Goal: Task Accomplishment & Management: Manage account settings

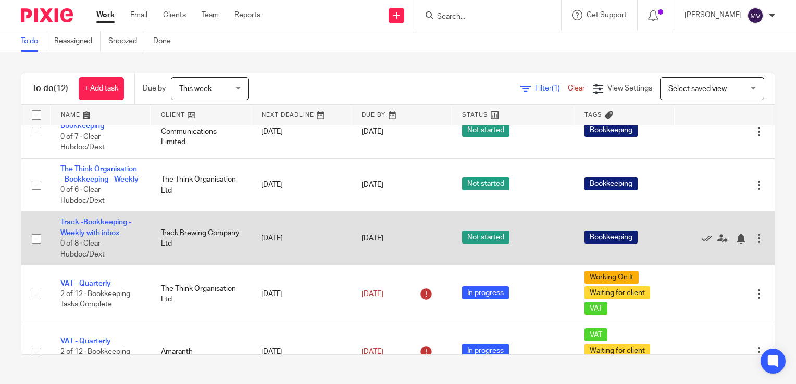
scroll to position [381, 0]
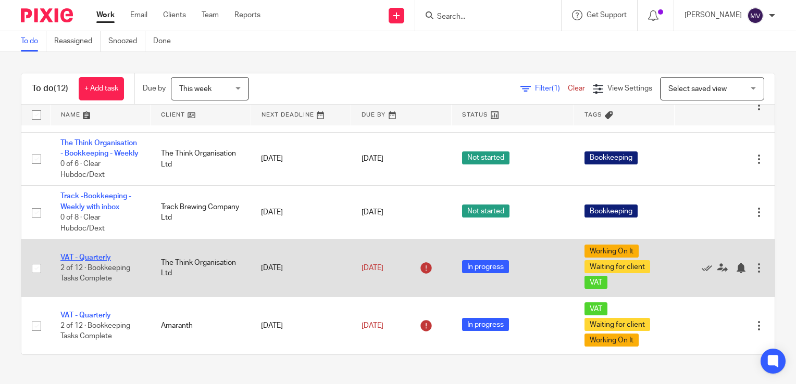
click at [92, 256] on link "VAT - Quarterly" at bounding box center [85, 257] width 51 height 7
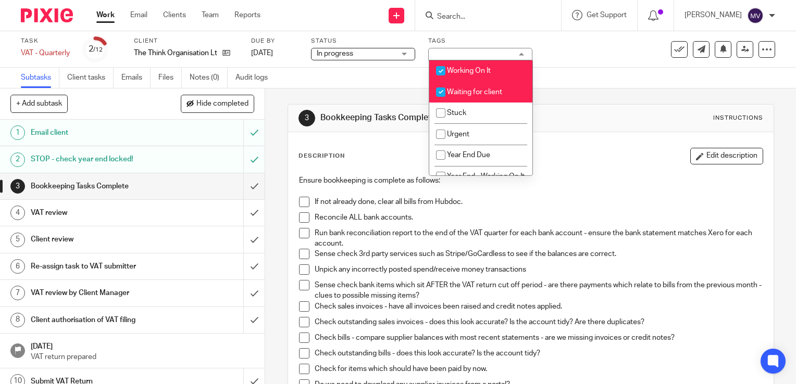
drag, startPoint x: 440, startPoint y: 69, endPoint x: 441, endPoint y: 79, distance: 10.5
click at [440, 69] on input "checkbox" at bounding box center [441, 71] width 20 height 20
checkbox input "false"
click at [440, 90] on input "checkbox" at bounding box center [441, 92] width 20 height 20
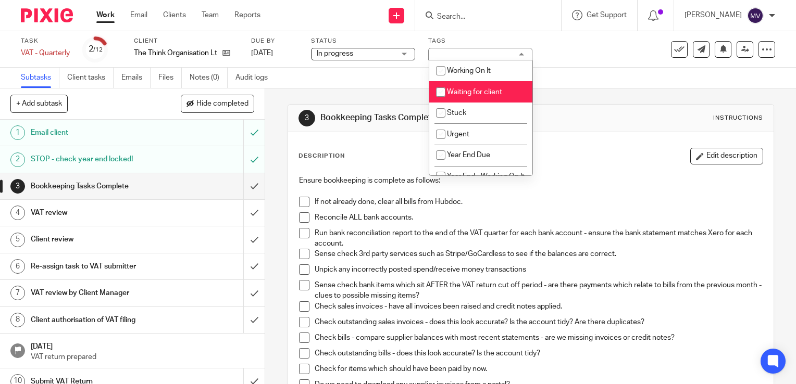
checkbox input "false"
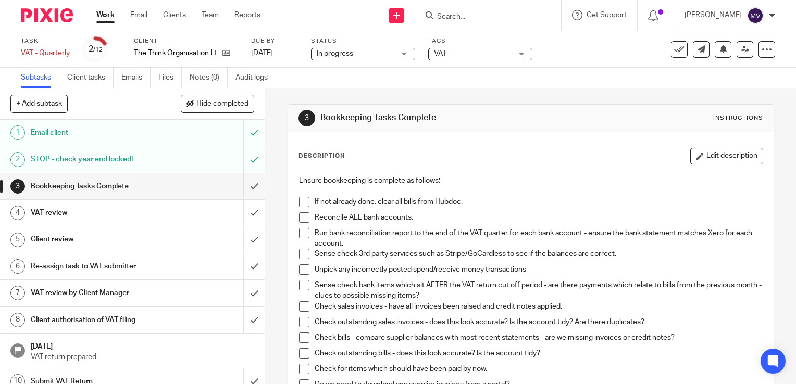
click at [299, 216] on span at bounding box center [304, 218] width 10 height 10
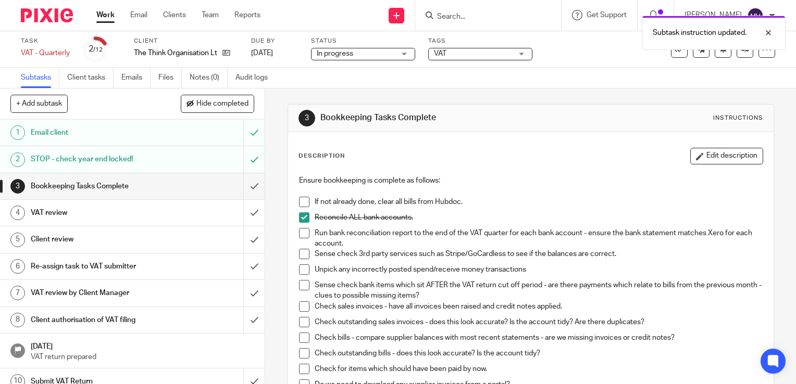
click at [300, 201] on span at bounding box center [304, 202] width 10 height 10
drag, startPoint x: 302, startPoint y: 234, endPoint x: 303, endPoint y: 243, distance: 9.4
click at [302, 234] on span at bounding box center [304, 233] width 10 height 10
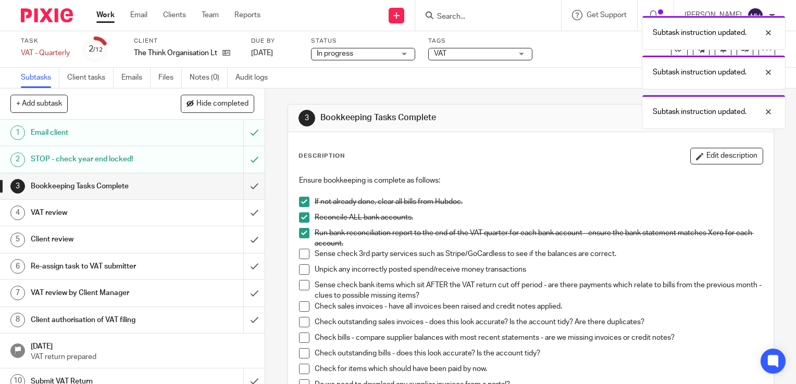
drag, startPoint x: 302, startPoint y: 255, endPoint x: 302, endPoint y: 266, distance: 10.4
click at [302, 256] on span at bounding box center [304, 254] width 10 height 10
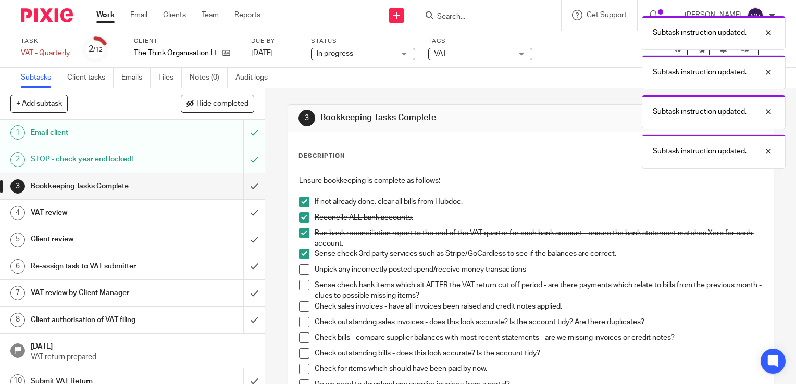
drag, startPoint x: 300, startPoint y: 268, endPoint x: 300, endPoint y: 278, distance: 10.4
click at [301, 269] on span at bounding box center [304, 270] width 10 height 10
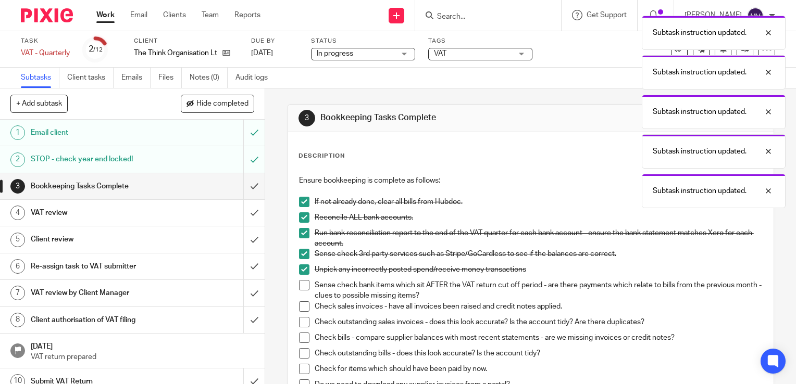
click at [300, 280] on ul "Reconcile ALL bank accounts. Run bank reconciliation report to the end of the V…" at bounding box center [531, 307] width 464 height 189
click at [300, 307] on span at bounding box center [304, 307] width 10 height 10
click at [303, 284] on span at bounding box center [304, 285] width 10 height 10
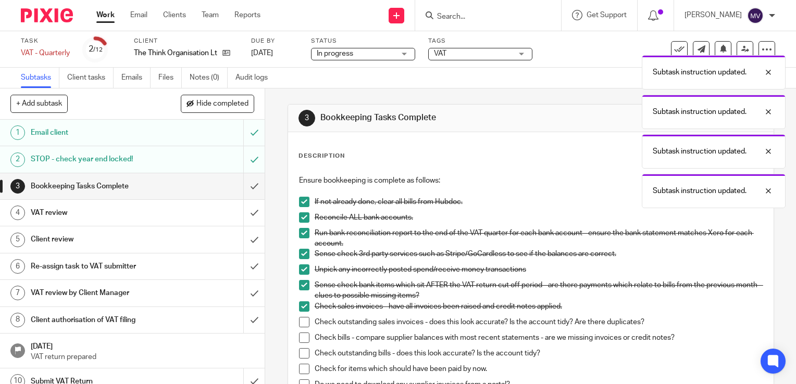
click at [301, 320] on span at bounding box center [304, 322] width 10 height 10
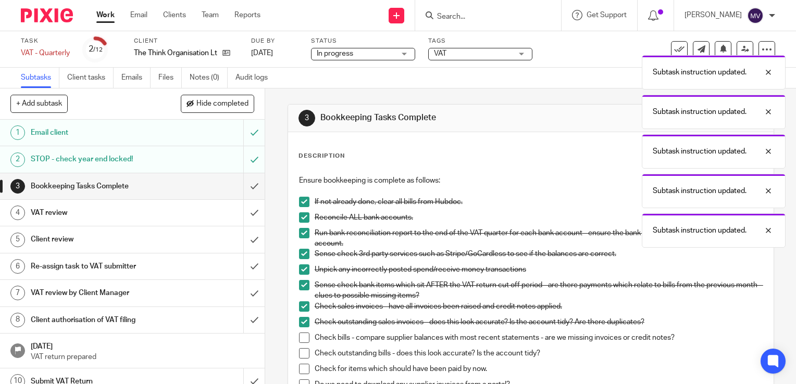
click at [299, 334] on span at bounding box center [304, 338] width 10 height 10
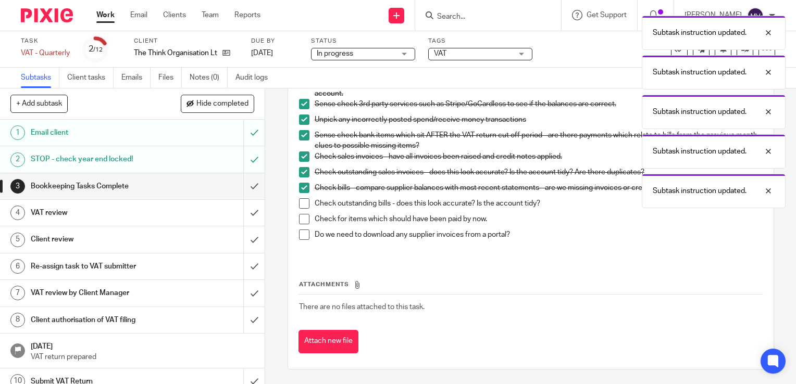
drag, startPoint x: 297, startPoint y: 204, endPoint x: 300, endPoint y: 214, distance: 10.2
click at [299, 205] on span at bounding box center [304, 203] width 10 height 10
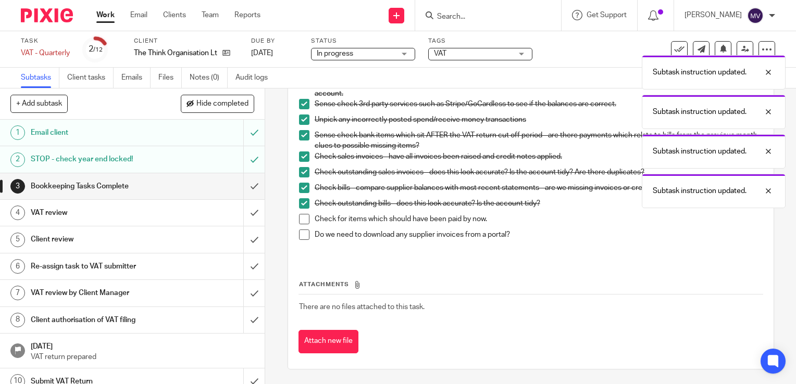
click at [300, 215] on span at bounding box center [304, 219] width 10 height 10
click at [302, 232] on span at bounding box center [304, 235] width 10 height 10
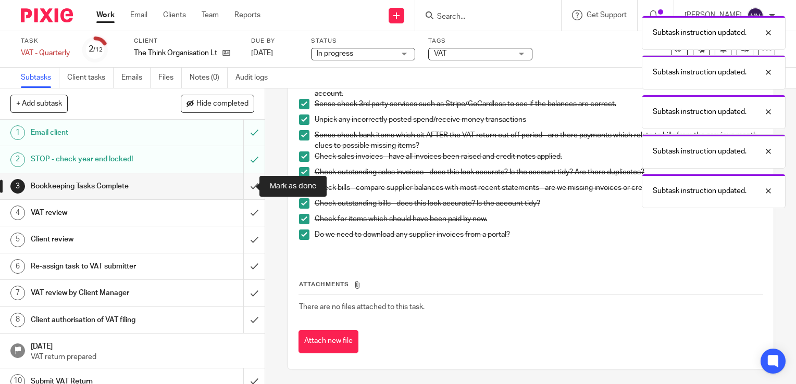
click at [245, 183] on input "submit" at bounding box center [132, 186] width 265 height 26
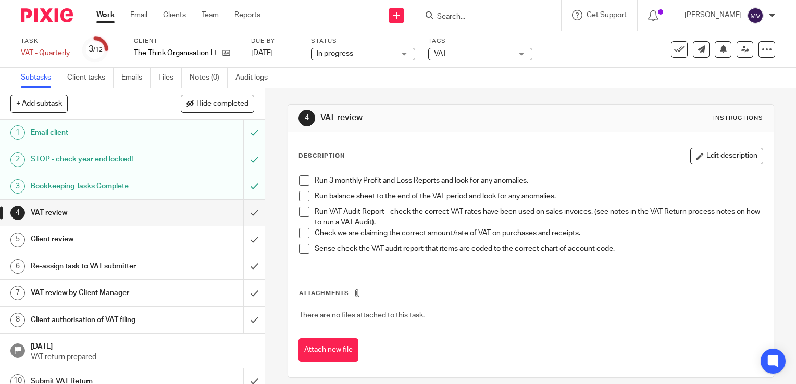
click at [303, 180] on span at bounding box center [304, 181] width 10 height 10
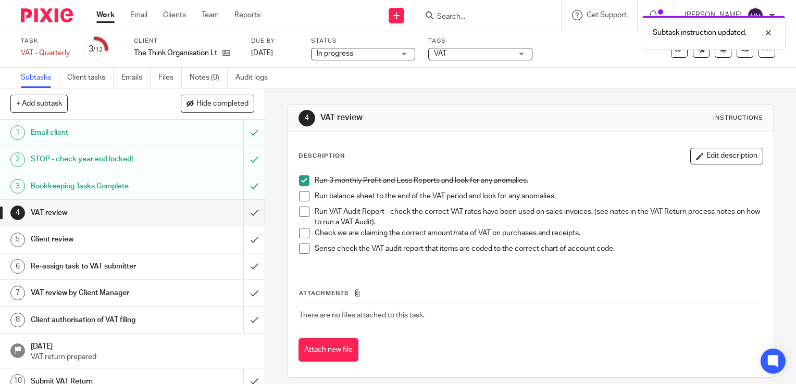
drag, startPoint x: 299, startPoint y: 199, endPoint x: 304, endPoint y: 209, distance: 11.2
click at [299, 200] on span at bounding box center [304, 196] width 10 height 10
click at [303, 207] on span at bounding box center [304, 212] width 10 height 10
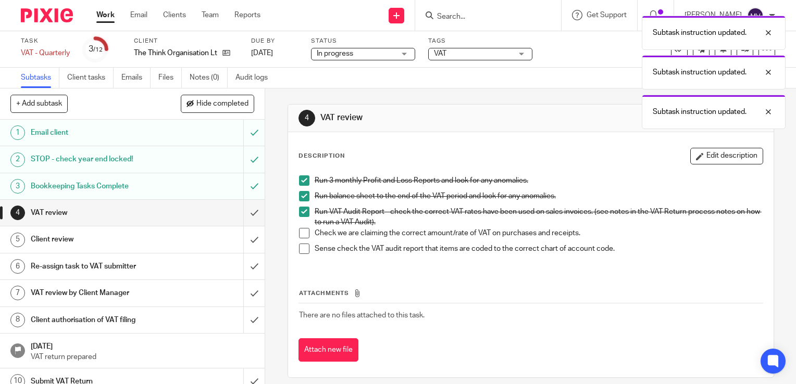
drag, startPoint x: 303, startPoint y: 229, endPoint x: 304, endPoint y: 243, distance: 13.6
click at [303, 230] on span at bounding box center [304, 233] width 10 height 10
click at [303, 247] on span at bounding box center [304, 249] width 10 height 10
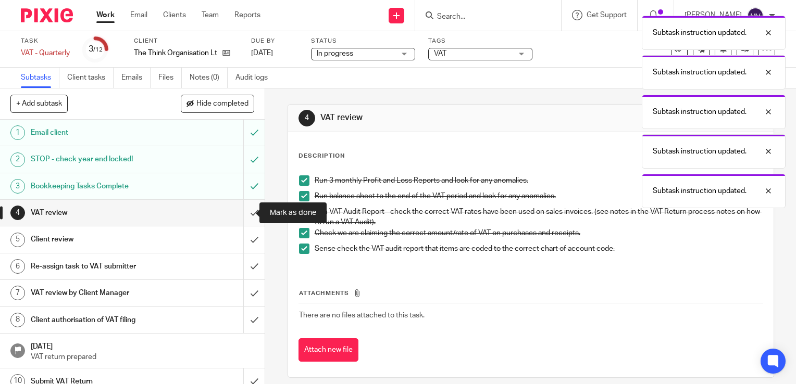
drag, startPoint x: 243, startPoint y: 211, endPoint x: 244, endPoint y: 225, distance: 13.6
click at [243, 212] on input "submit" at bounding box center [132, 213] width 265 height 26
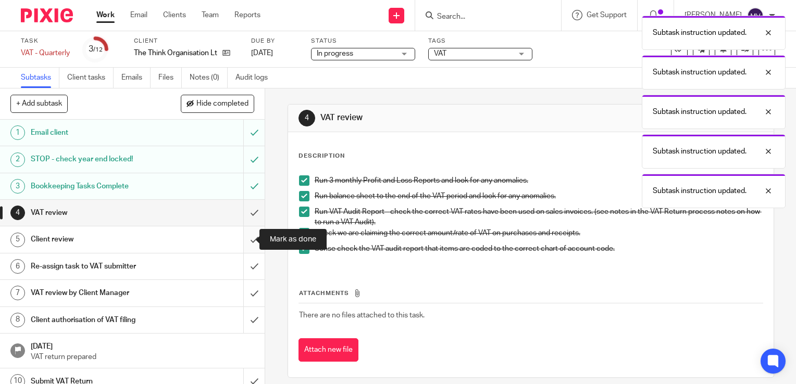
click at [243, 234] on input "submit" at bounding box center [132, 240] width 265 height 26
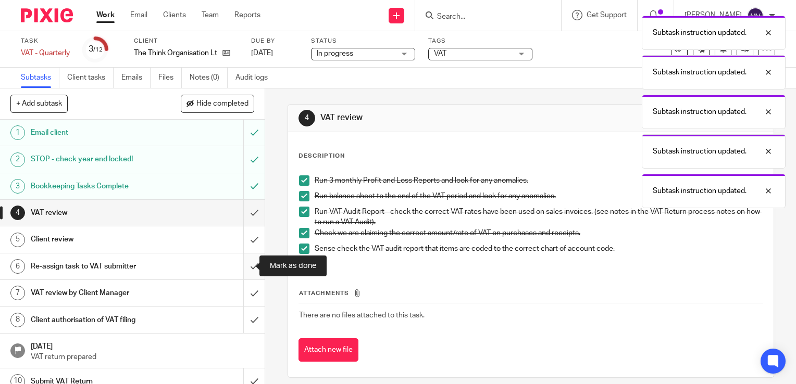
click at [247, 261] on input "submit" at bounding box center [132, 267] width 265 height 26
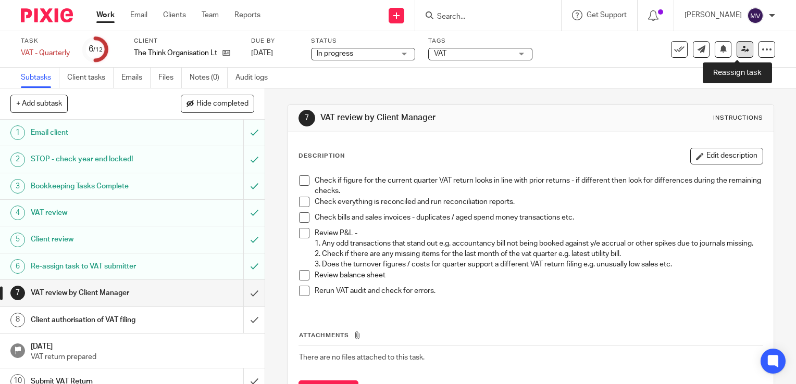
click at [738, 55] on link at bounding box center [745, 49] width 17 height 17
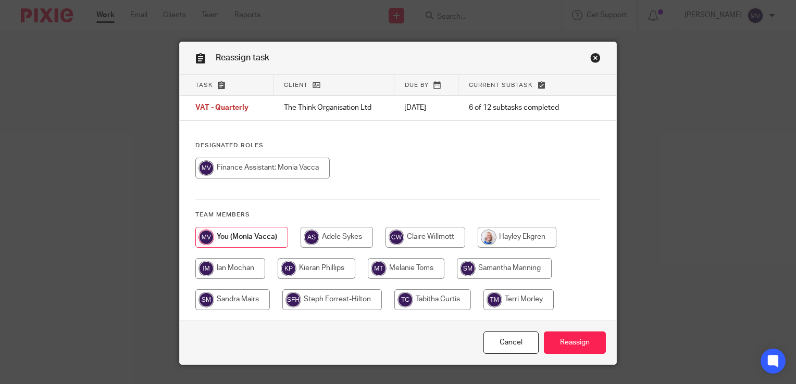
click at [253, 301] on input "radio" at bounding box center [232, 300] width 75 height 21
radio input "true"
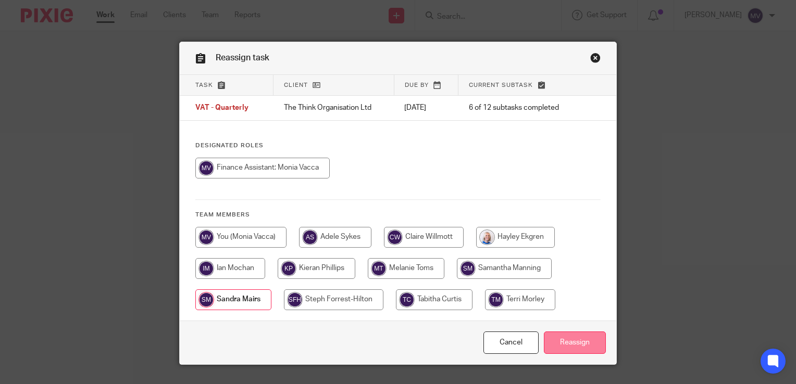
click at [579, 341] on input "Reassign" at bounding box center [575, 343] width 62 height 22
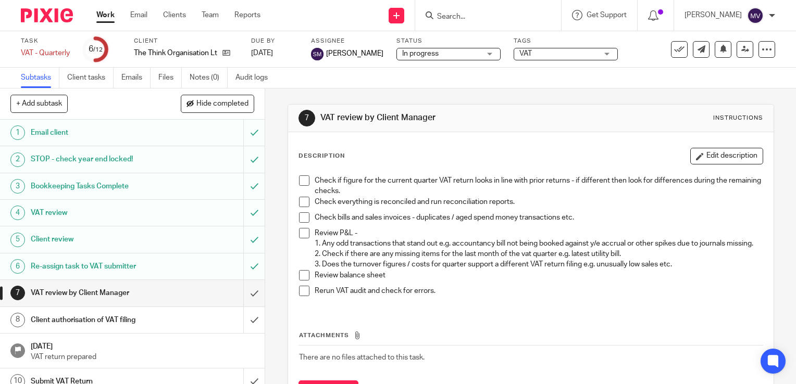
click at [108, 17] on link "Work" at bounding box center [105, 15] width 18 height 10
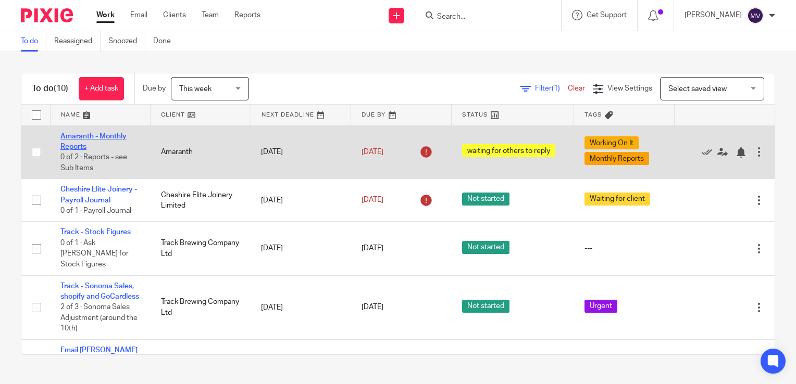
click at [95, 138] on link "Amaranth - Monthly Reports" at bounding box center [93, 142] width 66 height 18
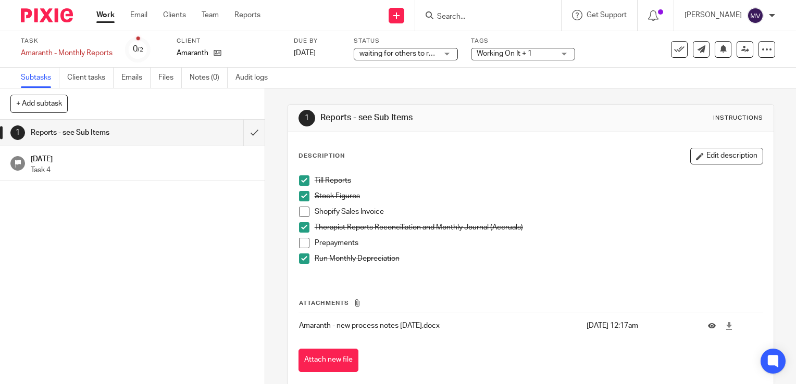
click at [100, 13] on link "Work" at bounding box center [105, 15] width 18 height 10
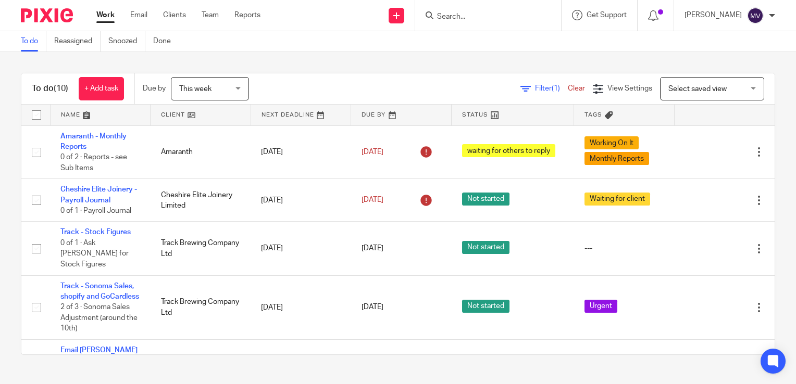
click at [494, 21] on form at bounding box center [491, 15] width 111 height 13
click at [478, 19] on input "Search" at bounding box center [483, 17] width 94 height 9
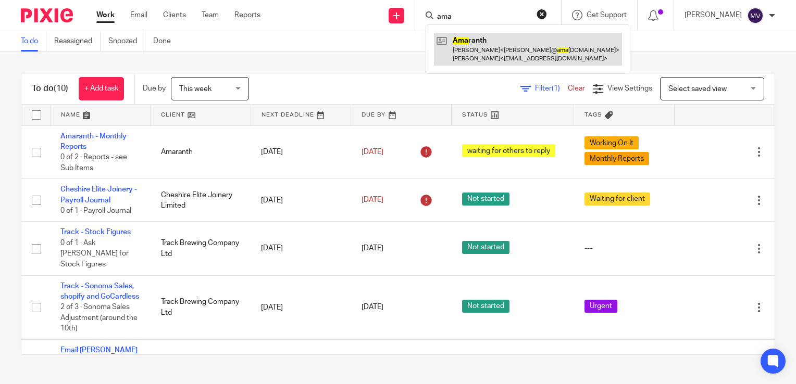
type input "ama"
click at [500, 39] on link at bounding box center [528, 49] width 188 height 32
